Goal: Task Accomplishment & Management: Manage account settings

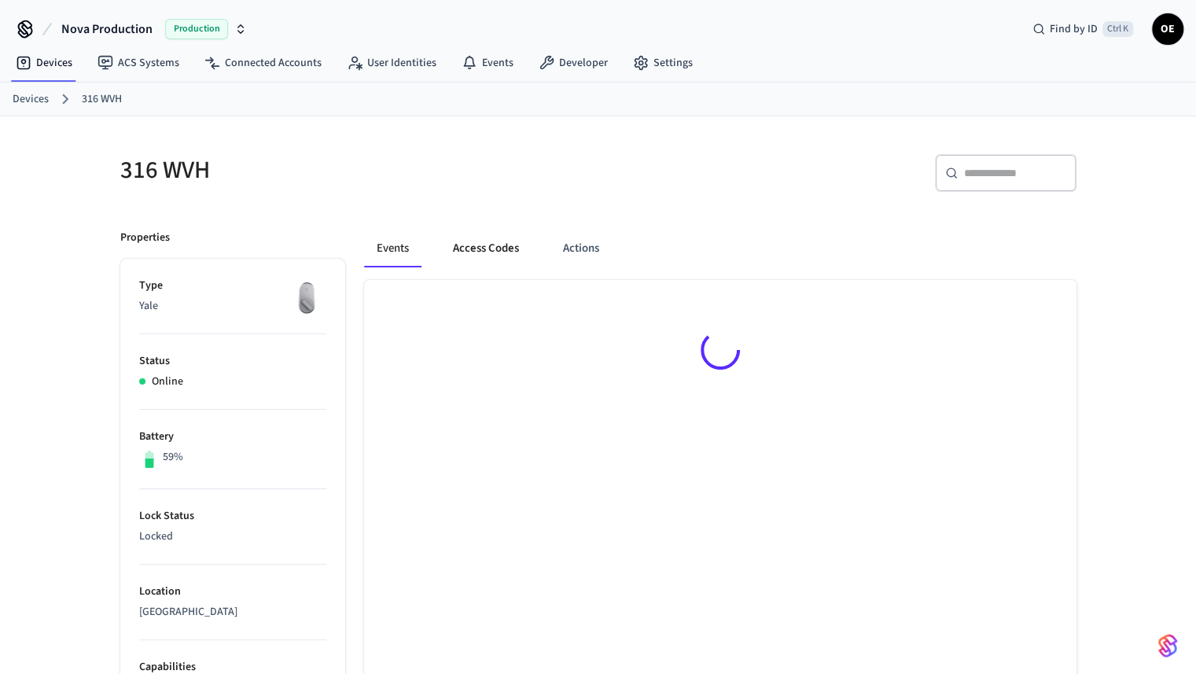
click at [497, 259] on button "Access Codes" at bounding box center [485, 249] width 91 height 38
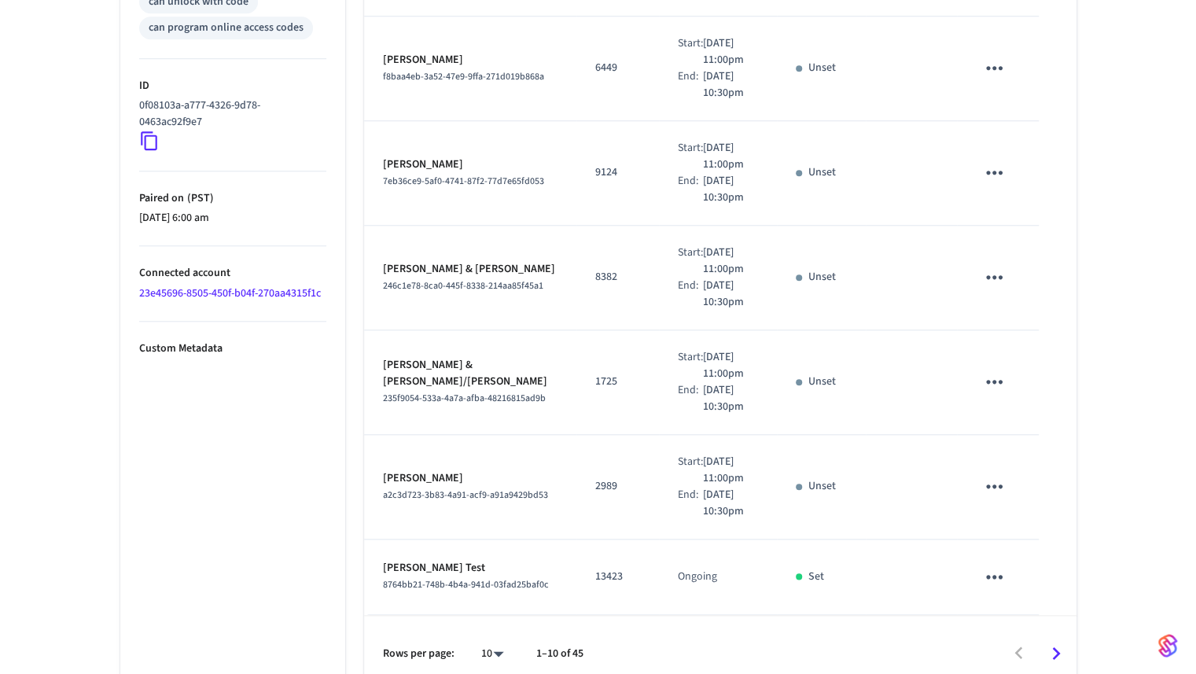
scroll to position [771, 0]
click at [1044, 640] on icon "Go to next page" at bounding box center [1056, 652] width 24 height 24
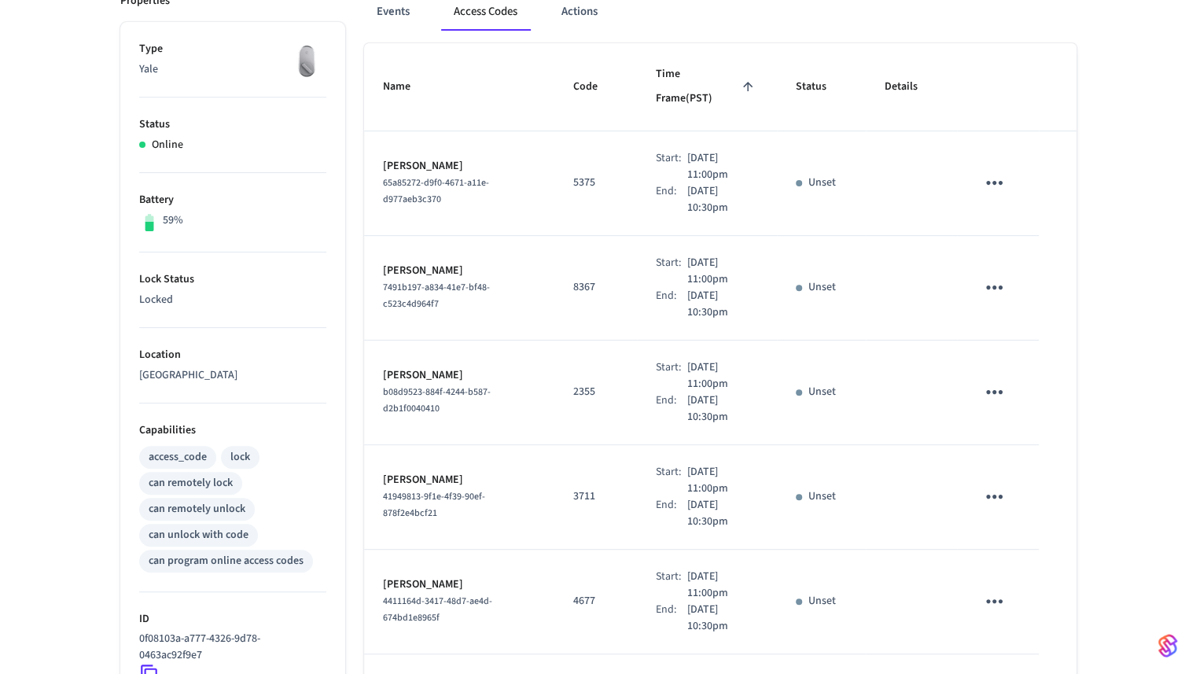
scroll to position [0, 0]
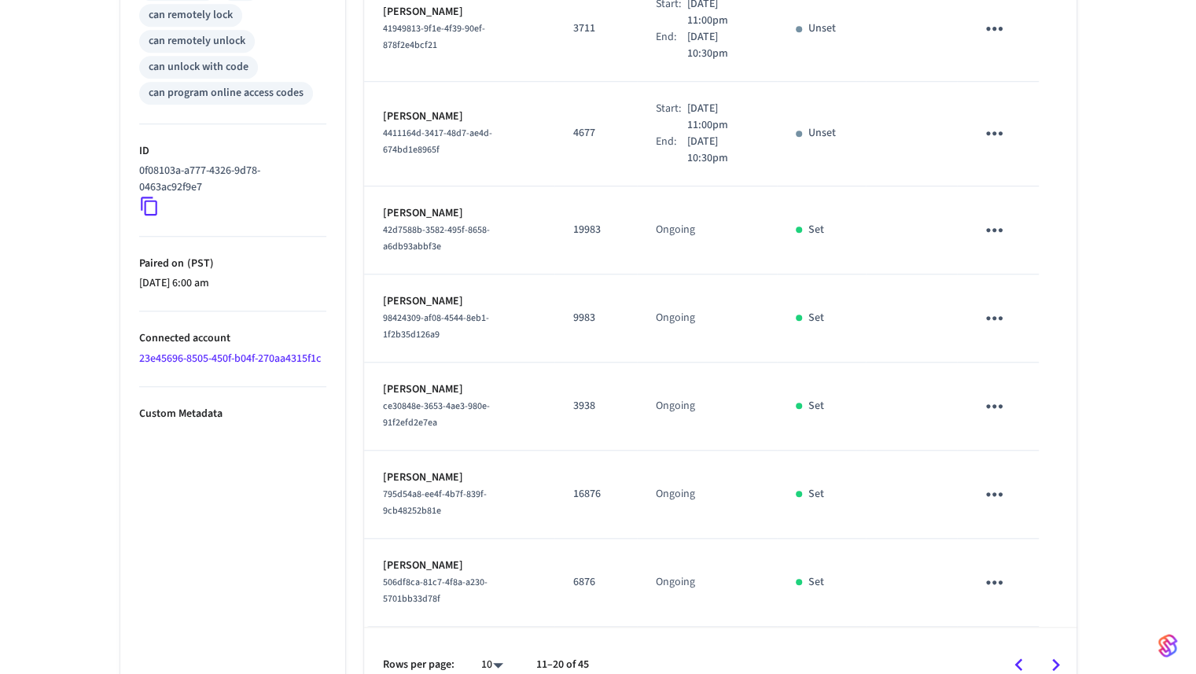
click at [1060, 653] on icon "Go to next page" at bounding box center [1056, 665] width 24 height 24
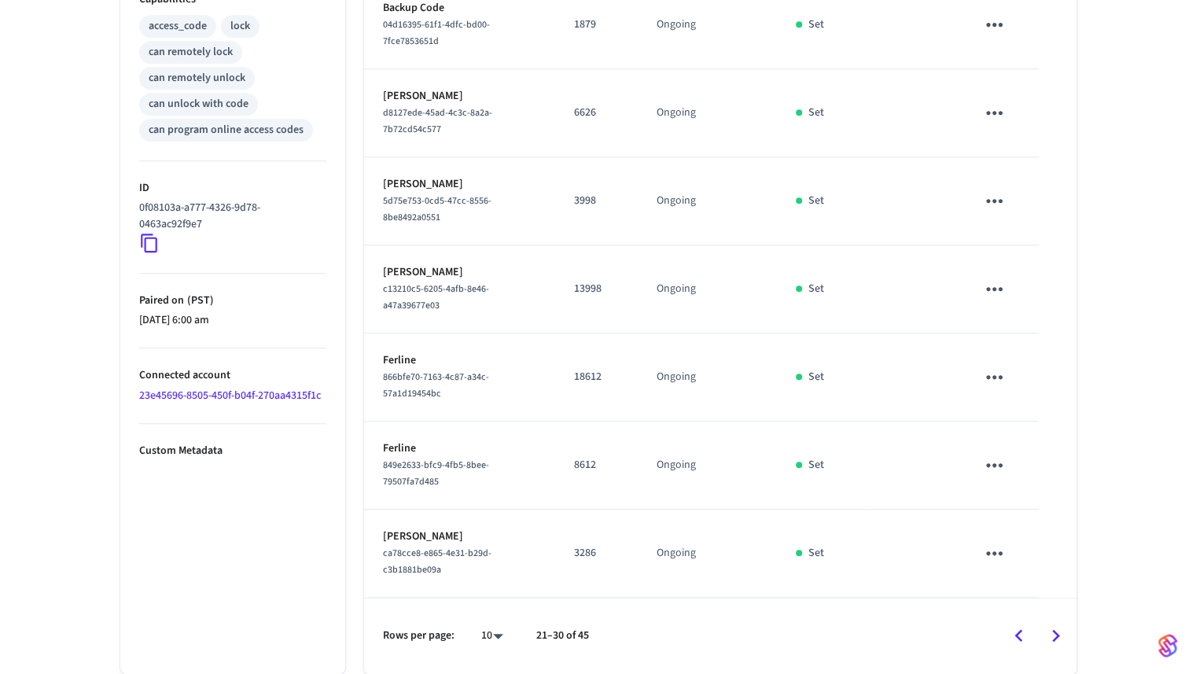
scroll to position [639, 0]
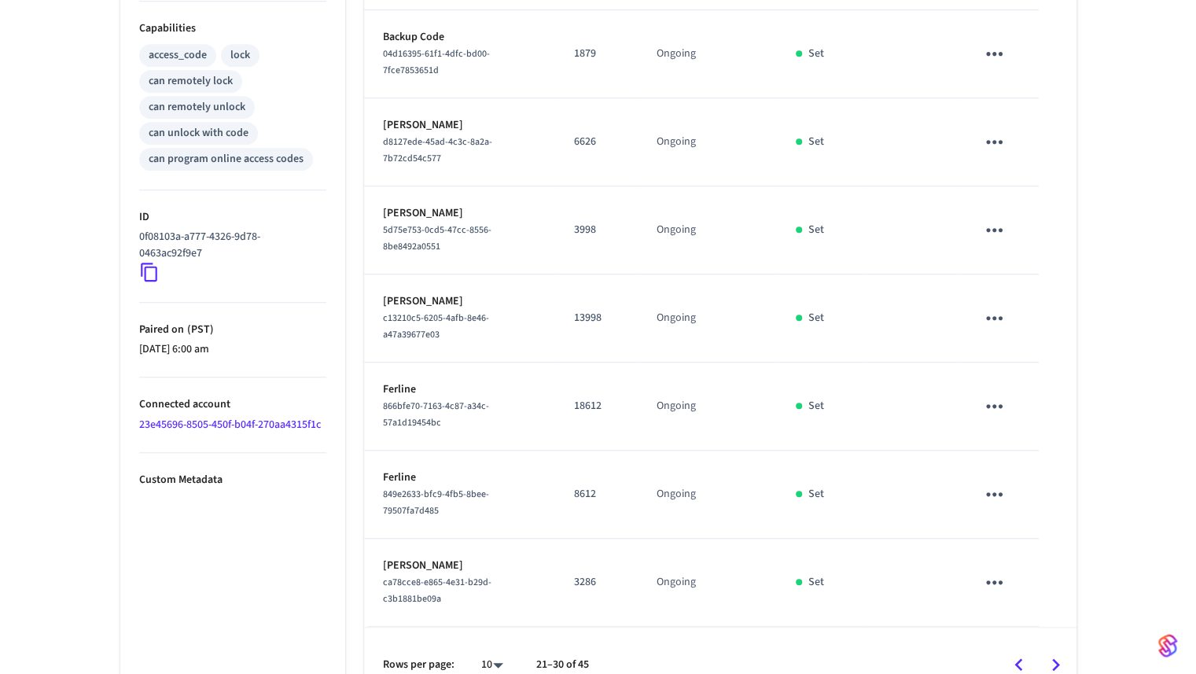
click at [1056, 653] on icon "Go to next page" at bounding box center [1056, 665] width 24 height 24
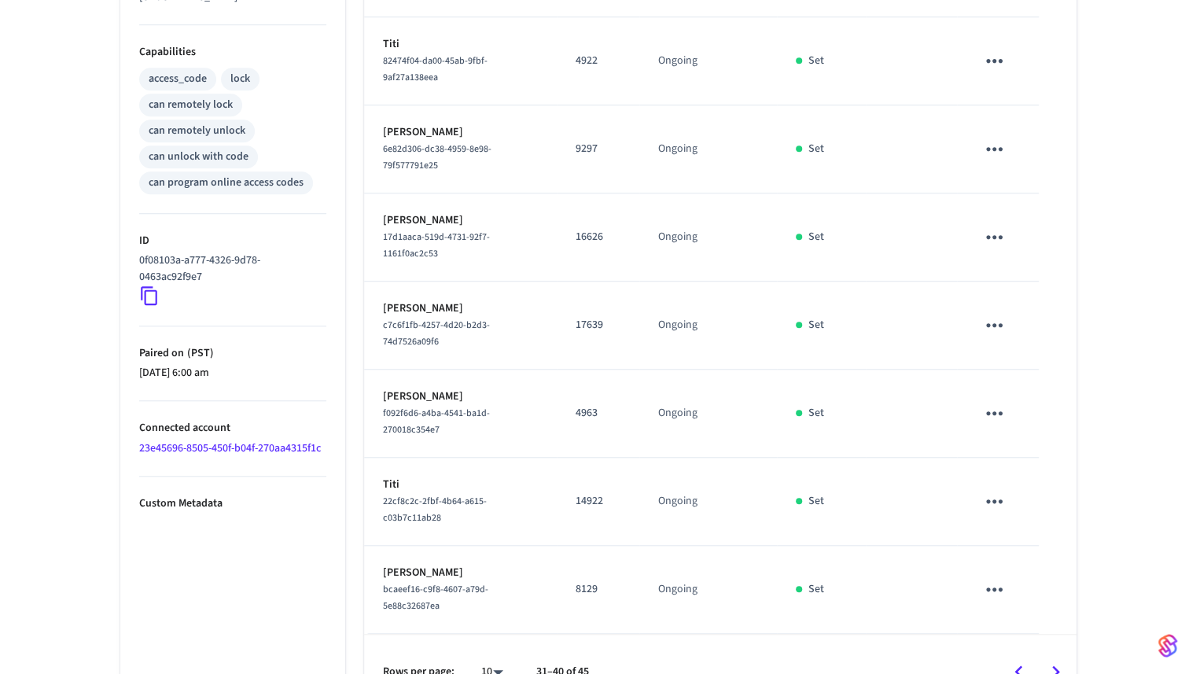
scroll to position [634, 0]
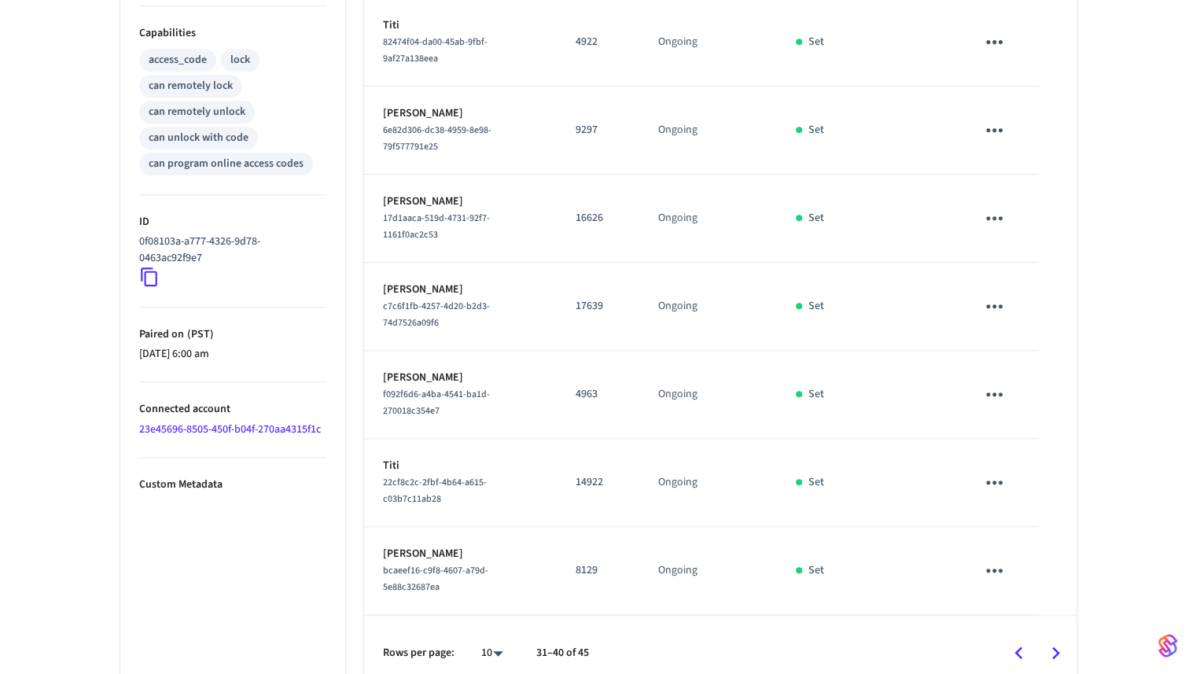
click at [1062, 641] on icon "Go to next page" at bounding box center [1056, 653] width 24 height 24
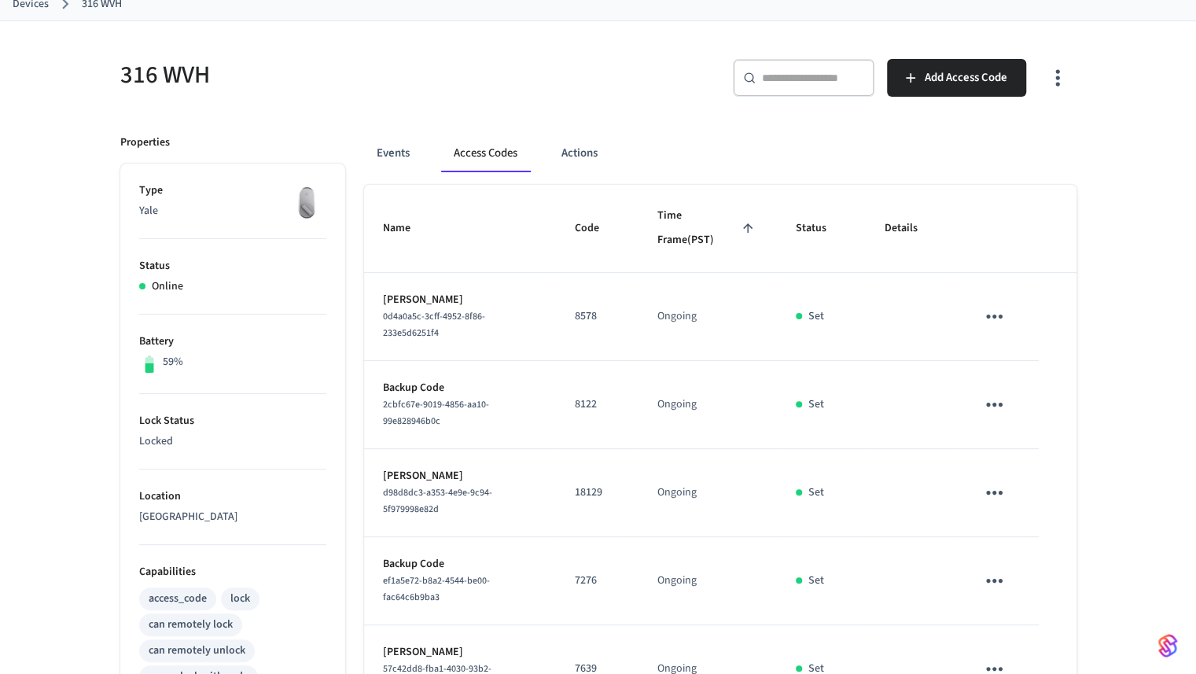
scroll to position [79, 0]
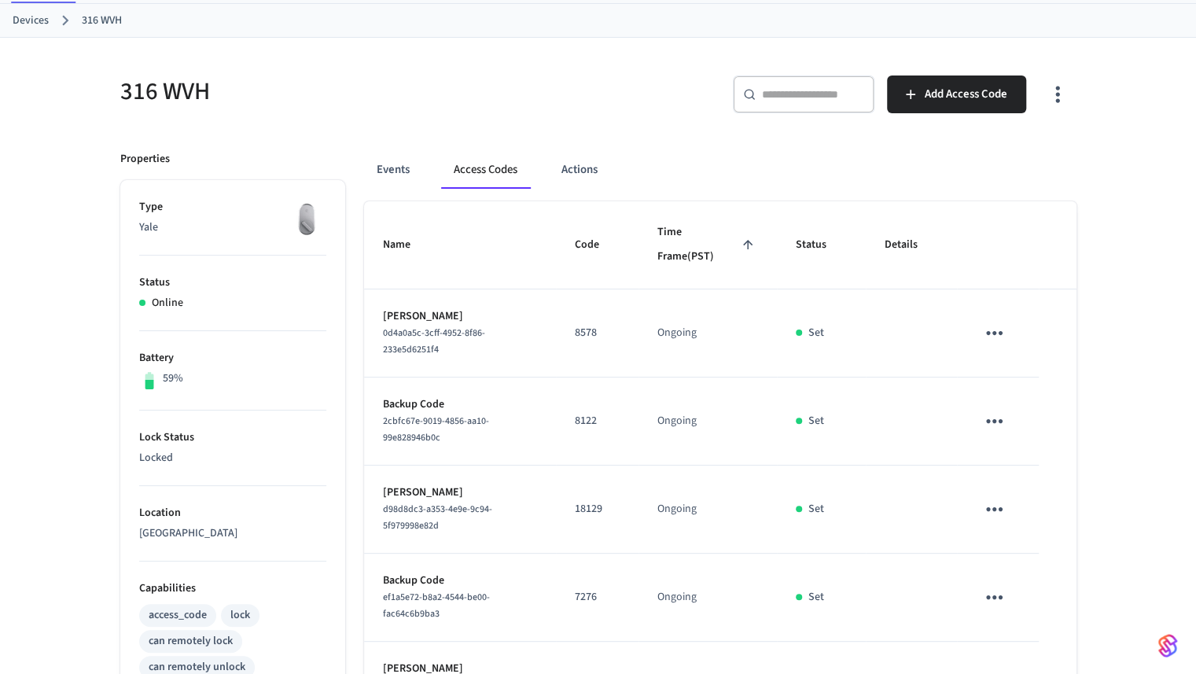
click at [450, 167] on button "Access Codes" at bounding box center [485, 170] width 89 height 38
click at [771, 95] on input "text" at bounding box center [813, 95] width 102 height 16
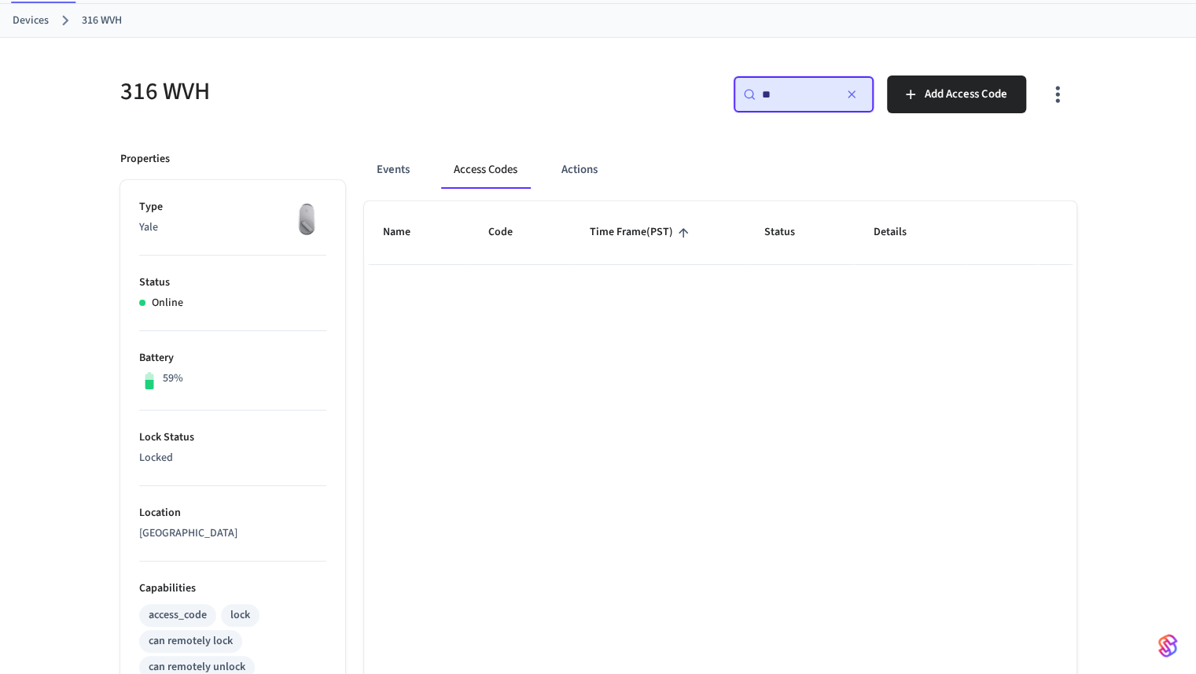
type input "*"
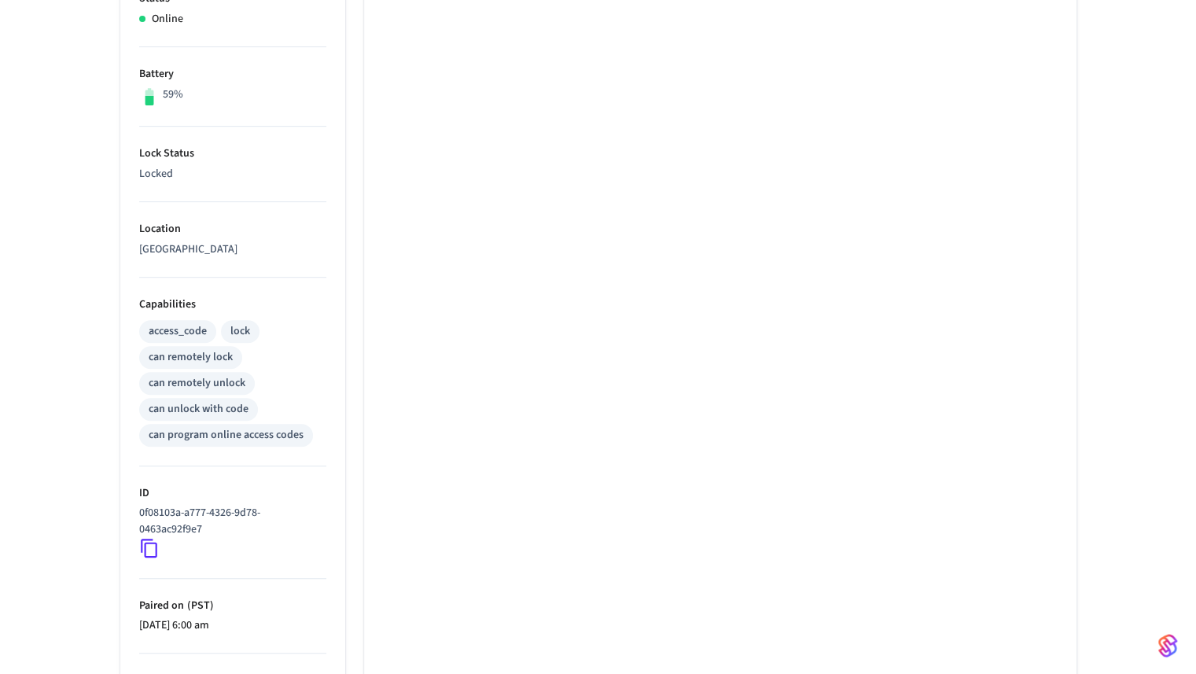
scroll to position [472, 0]
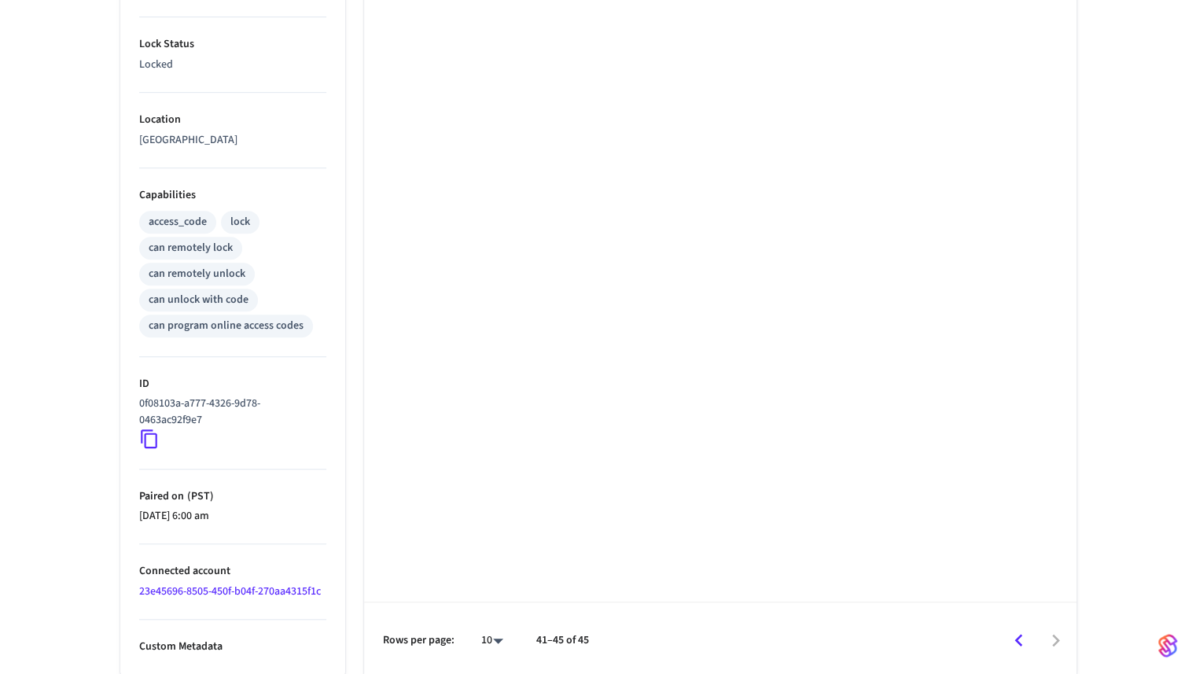
type input "**"
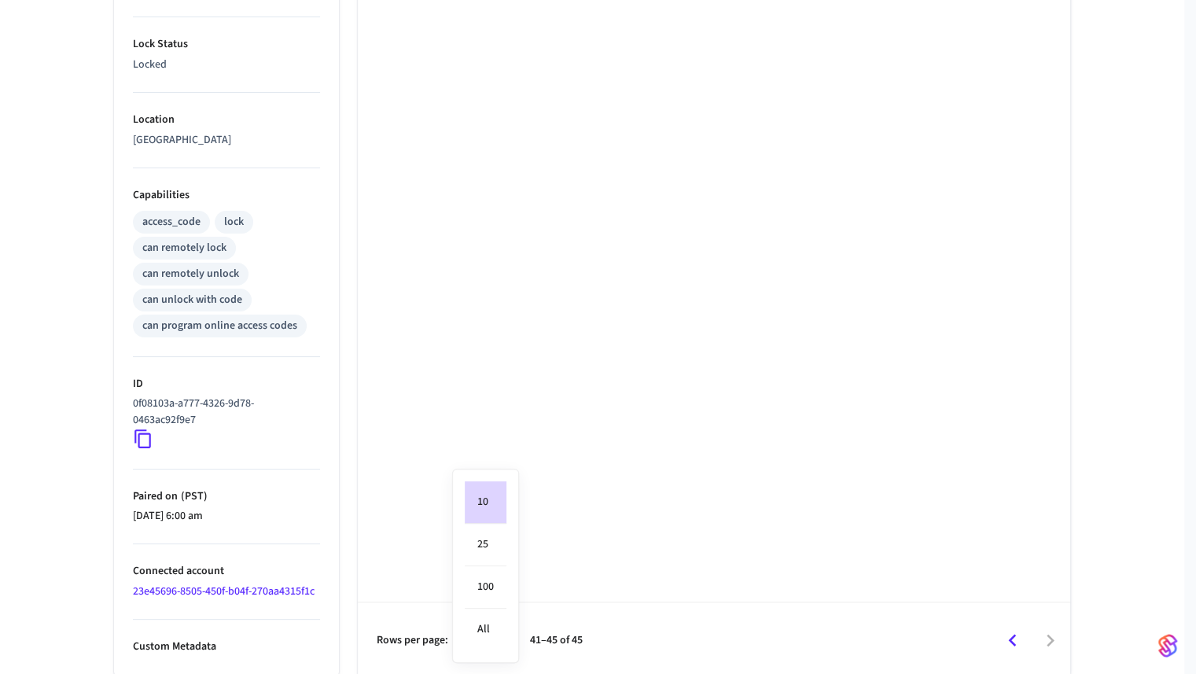
click at [495, 630] on body "Nova Production Production Find by ID Ctrl K OE Devices ACS Systems Connected A…" at bounding box center [598, 103] width 1196 height 1150
click at [488, 583] on li "100" at bounding box center [486, 587] width 42 height 42
type input "***"
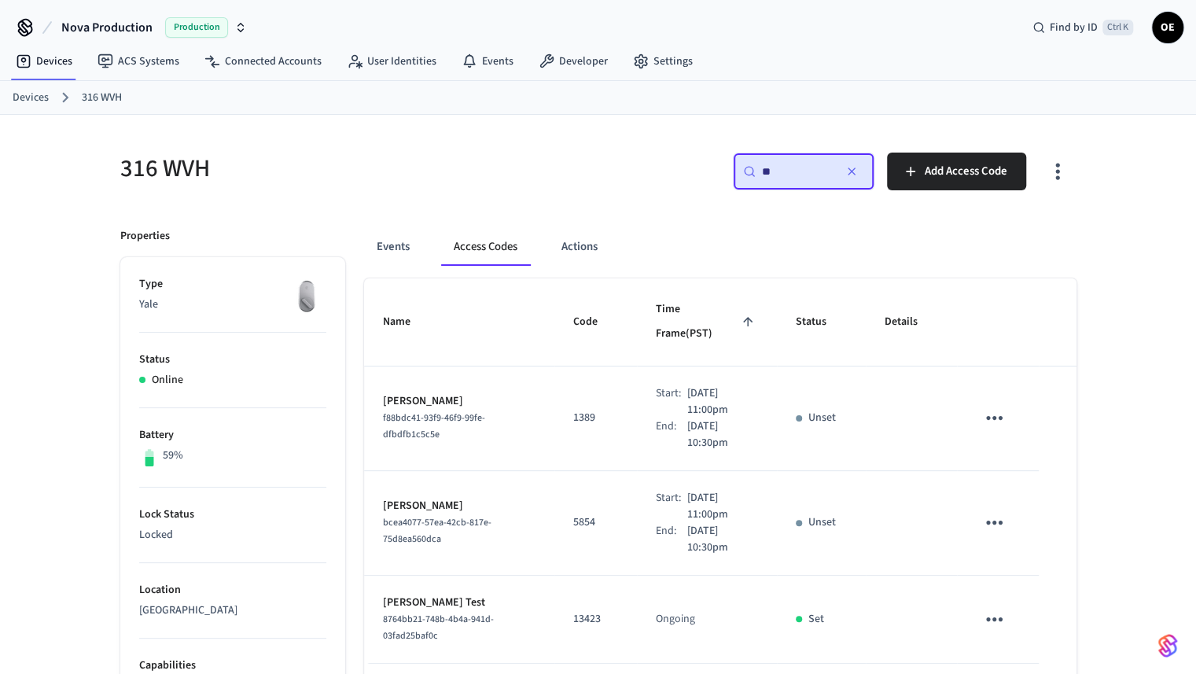
scroll to position [0, 0]
drag, startPoint x: 815, startPoint y: 179, endPoint x: 769, endPoint y: 167, distance: 47.1
click at [769, 167] on input "**" at bounding box center [797, 173] width 71 height 16
type input "*"
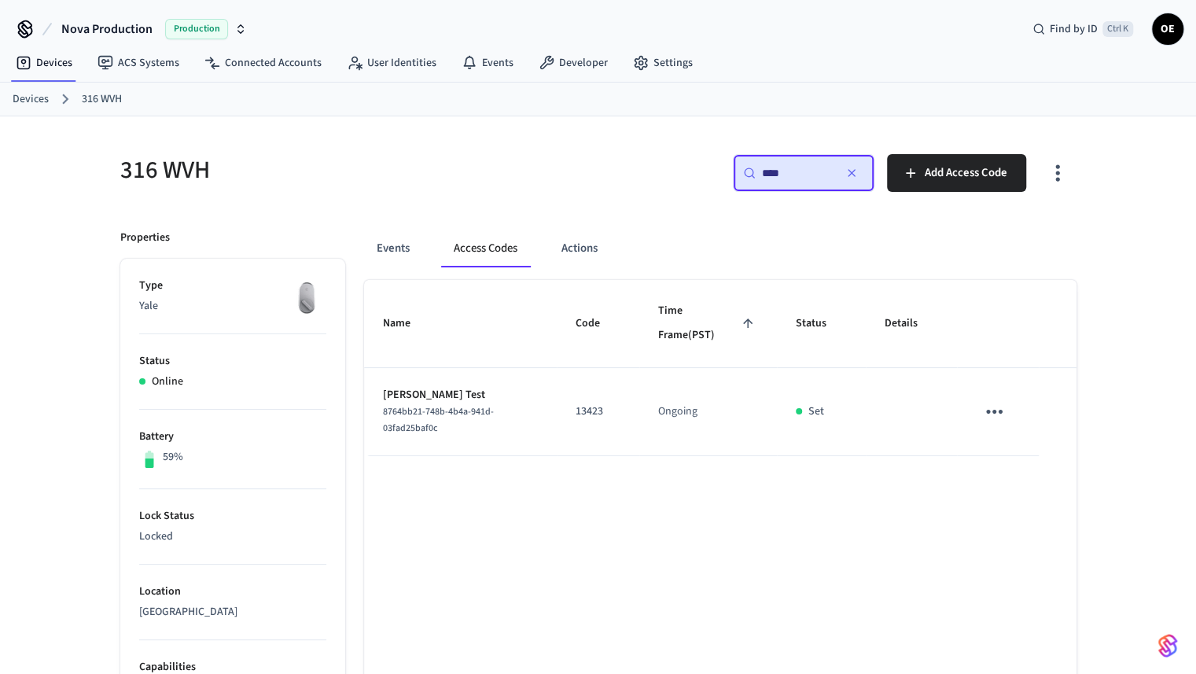
type input "****"
